Goal: Find specific page/section: Find specific page/section

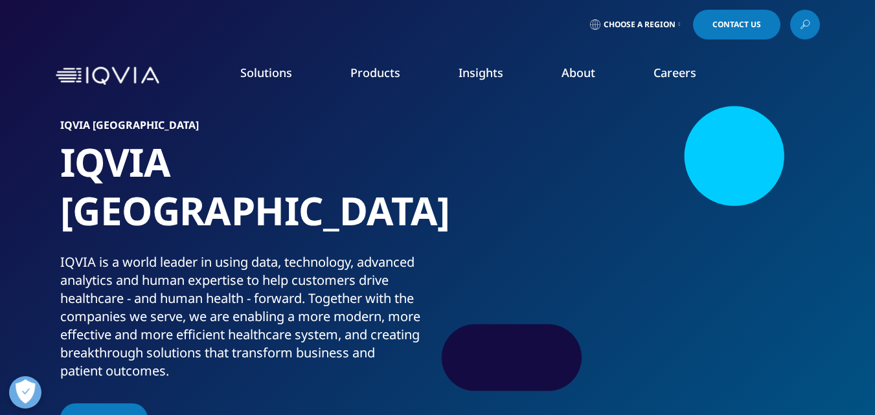
click at [264, 324] on link "Executive Team" at bounding box center [340, 322] width 214 height 14
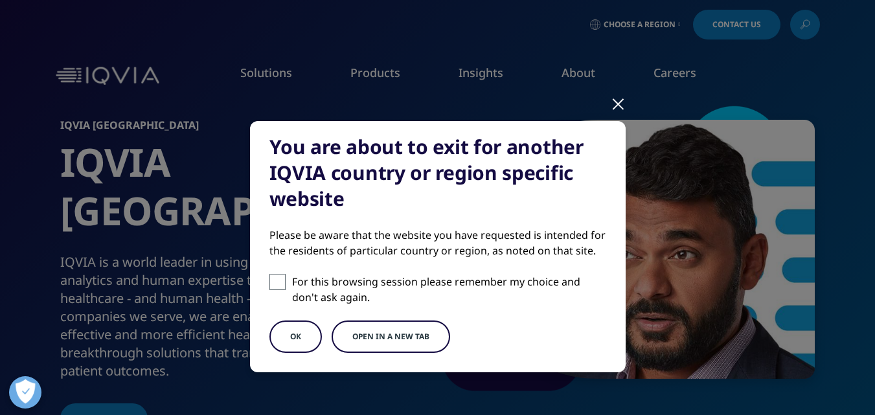
click at [303, 348] on button "OK" at bounding box center [295, 337] width 52 height 32
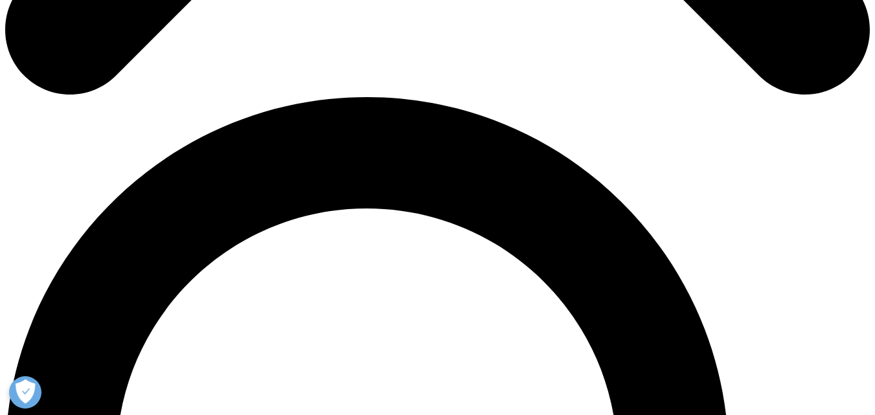
scroll to position [816, 0]
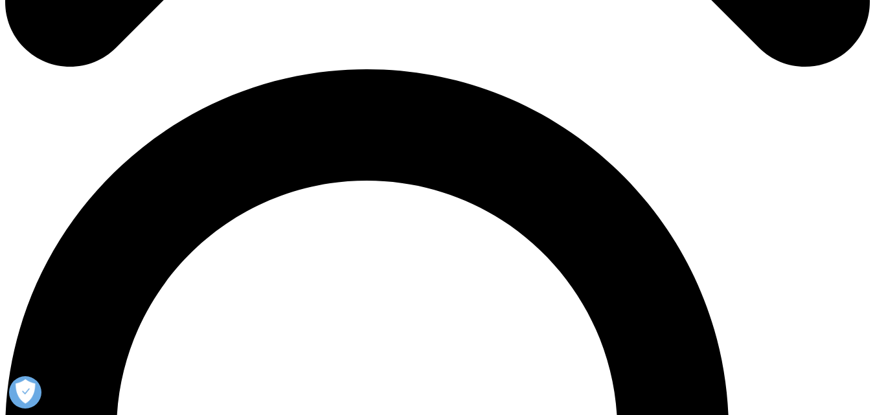
drag, startPoint x: 390, startPoint y: 369, endPoint x: 412, endPoint y: 370, distance: 21.4
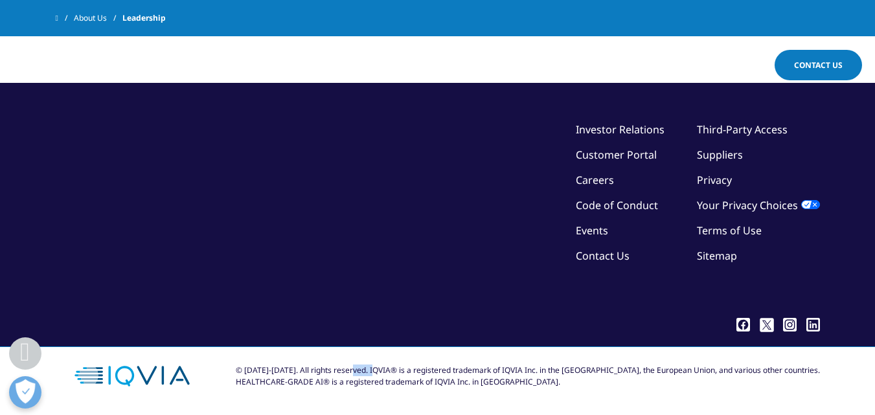
click at [412, 370] on div "© [DATE]-[DATE]. All rights reserved. IQVIA® is a registered trademark of IQVIA…" at bounding box center [528, 376] width 584 height 23
copy div "IQVIA"
copy div "IQVIA Inc."
drag, startPoint x: 466, startPoint y: 383, endPoint x: 505, endPoint y: 384, distance: 38.9
click at [505, 384] on div "© [DATE]-[DATE]. All rights reserved. IQVIA® is a registered trademark of IQVIA…" at bounding box center [528, 376] width 584 height 23
